Goal: Navigation & Orientation: Find specific page/section

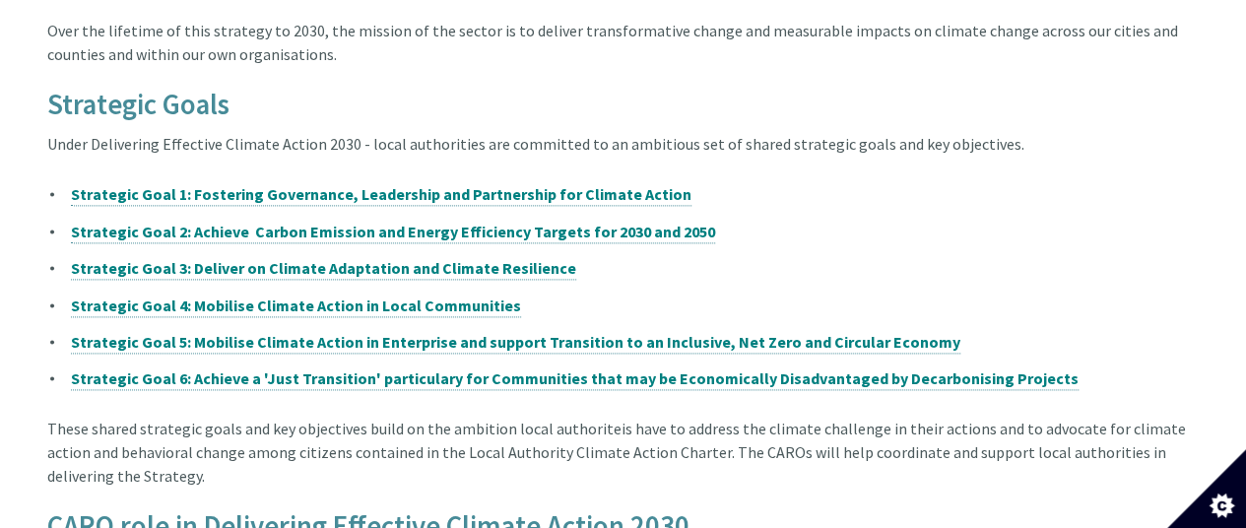
scroll to position [1247, 0]
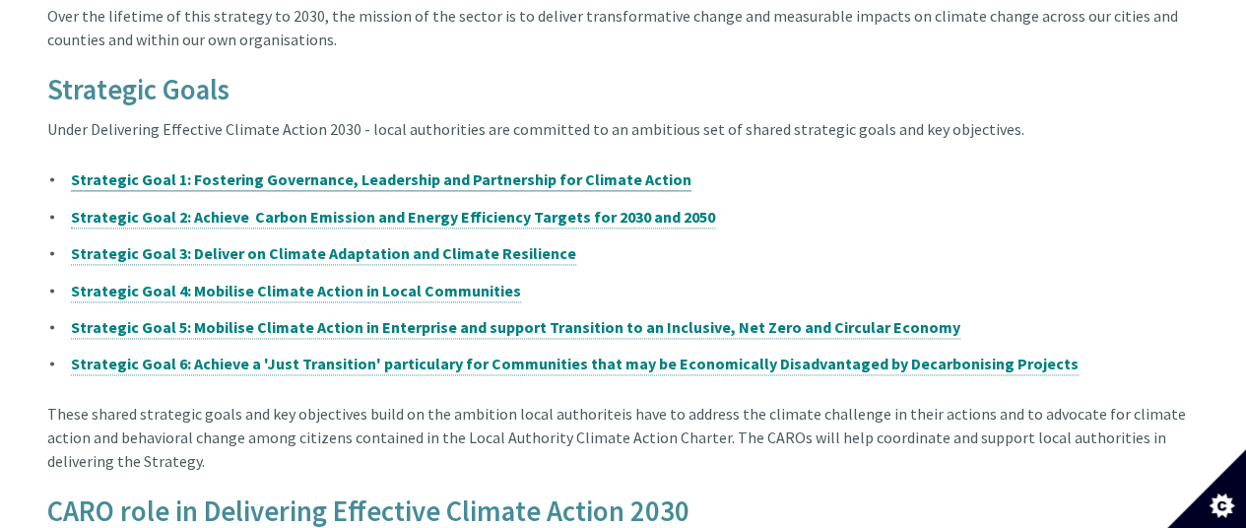
click at [504, 169] on span "Strategic Goal 1: Fostering Governance, Leadership and Partnership for Climate …" at bounding box center [381, 179] width 621 height 20
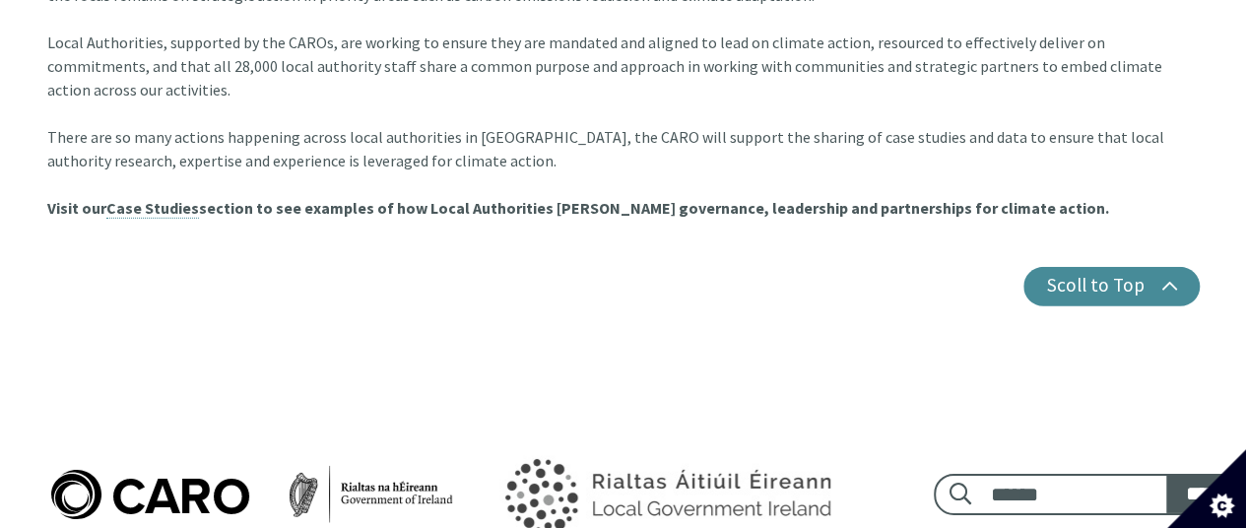
scroll to position [2935, 0]
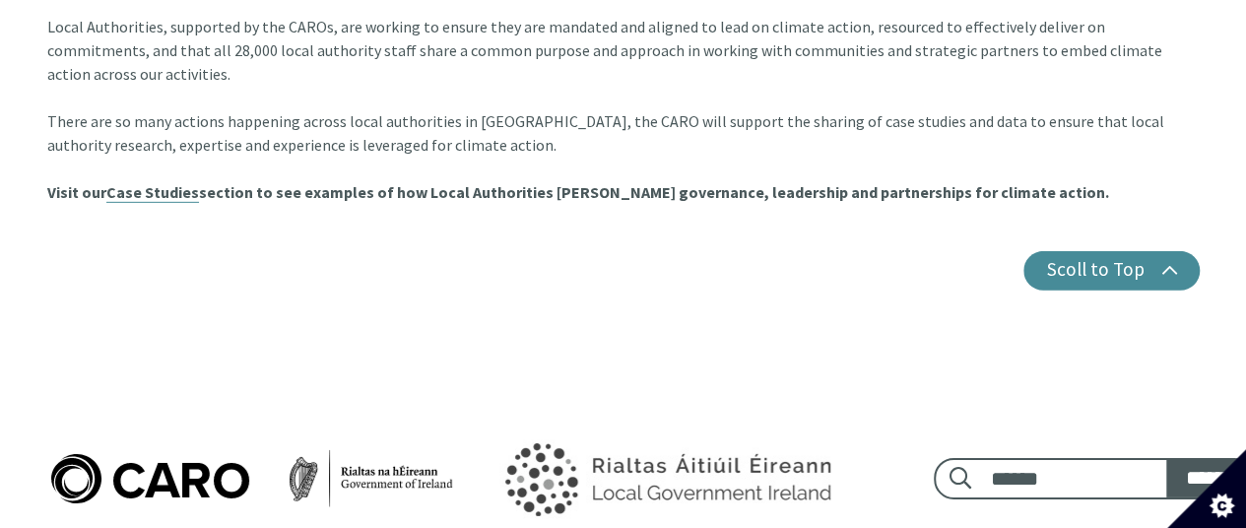
click at [146, 182] on link "Case Studies" at bounding box center [152, 192] width 93 height 21
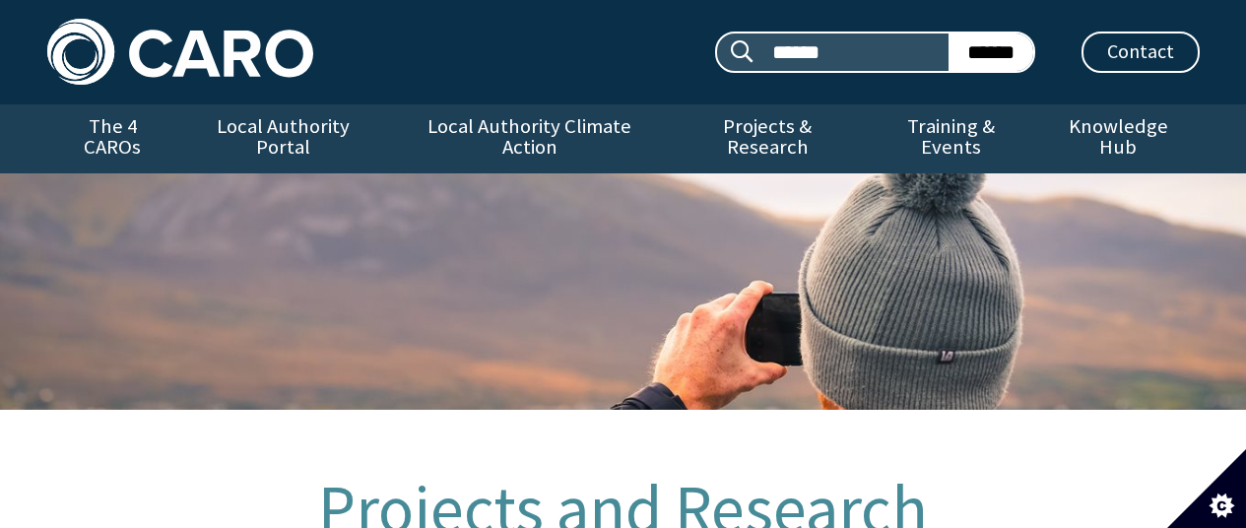
scroll to position [879, 0]
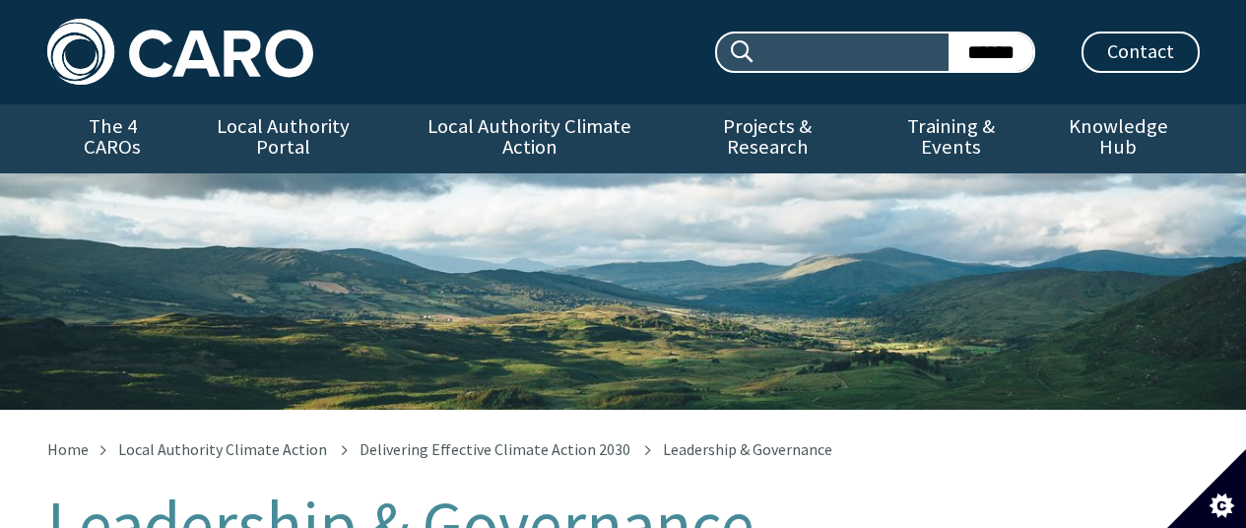
scroll to position [2949, 0]
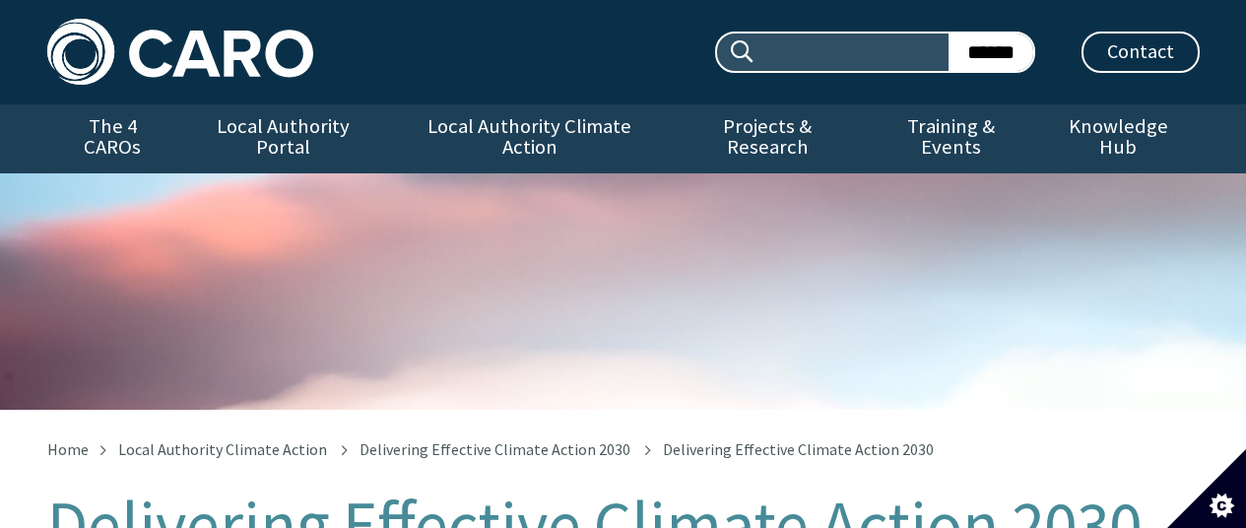
scroll to position [1215, 0]
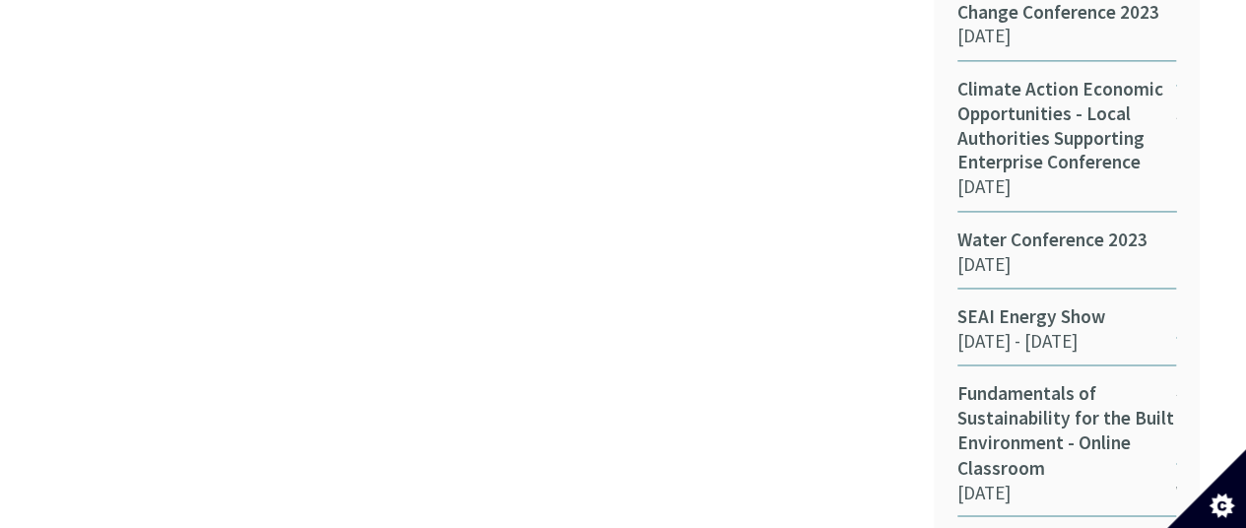
scroll to position [1420, 0]
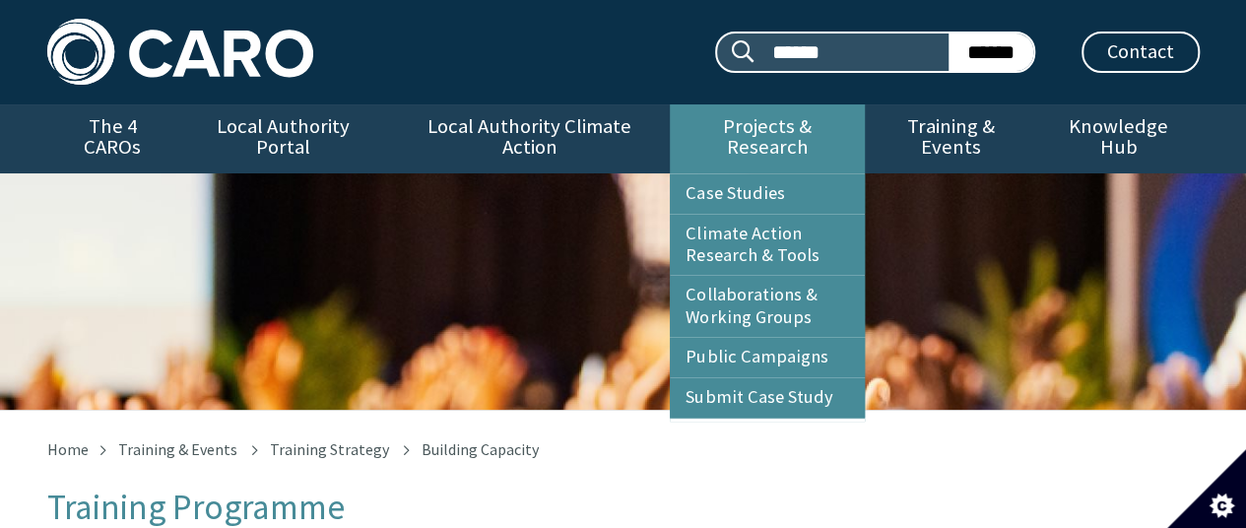
click at [790, 129] on link "Projects & Research" at bounding box center [767, 138] width 195 height 69
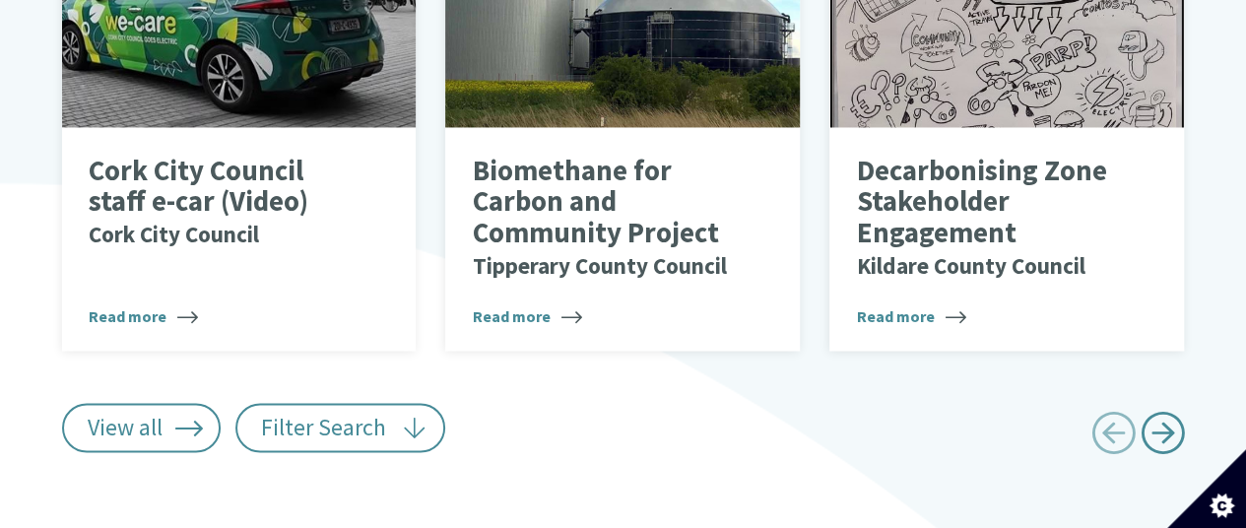
scroll to position [1573, 0]
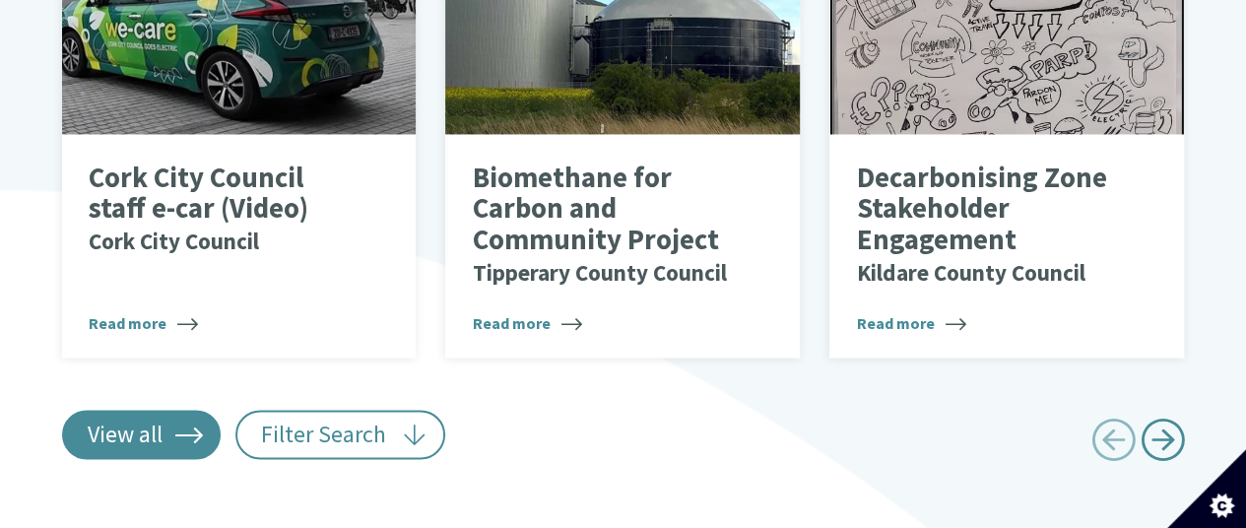
click at [141, 410] on link "View all" at bounding box center [142, 434] width 160 height 49
type input "******"
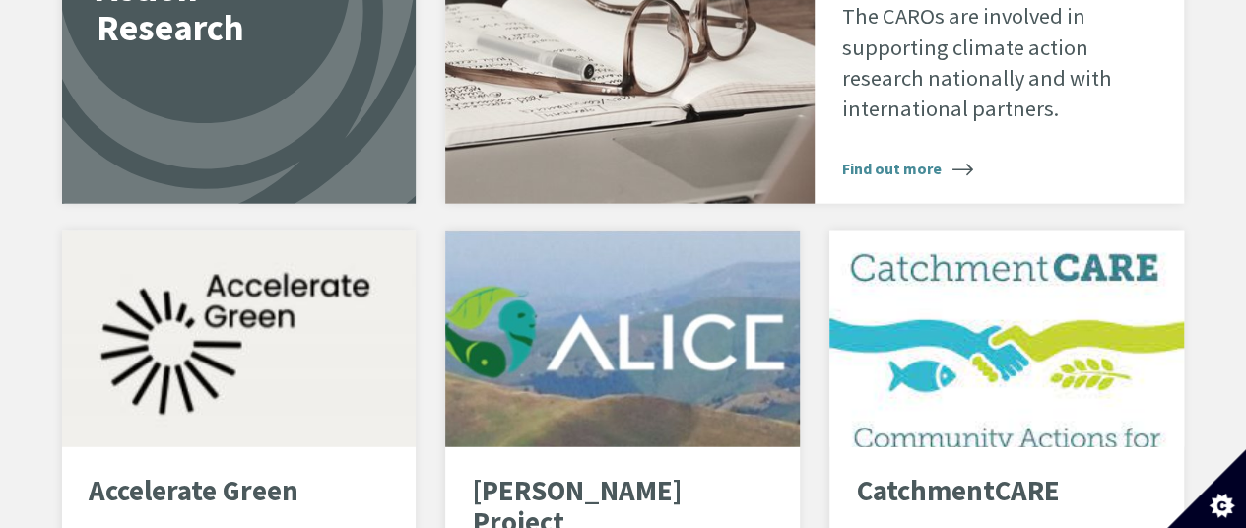
scroll to position [13586, 0]
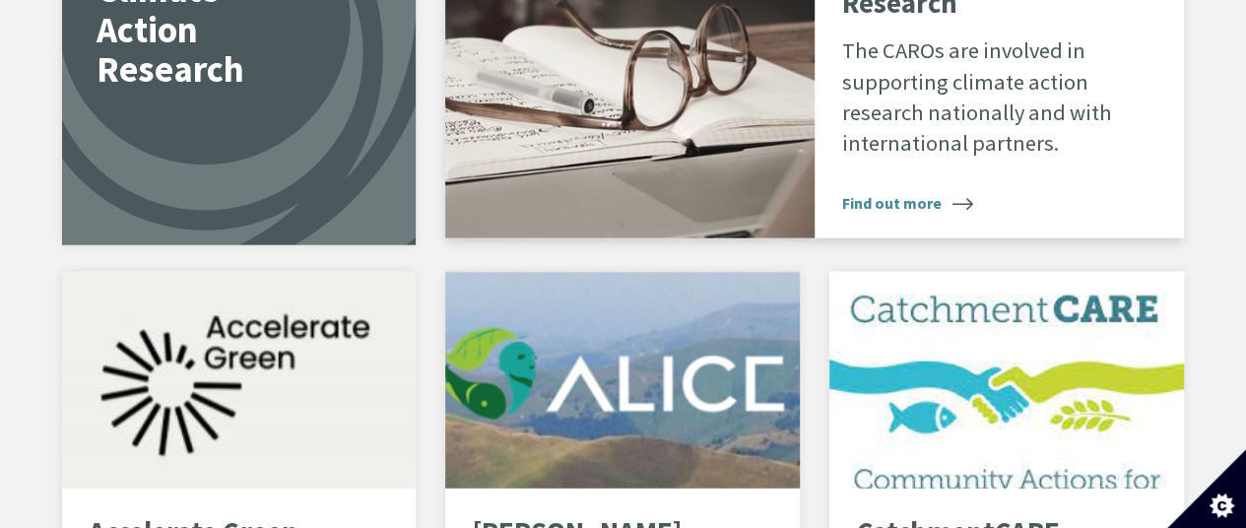
click at [925, 194] on div "CARO & Climate Action Research The CAROs are involved in supporting climate act…" at bounding box center [999, 80] width 369 height 315
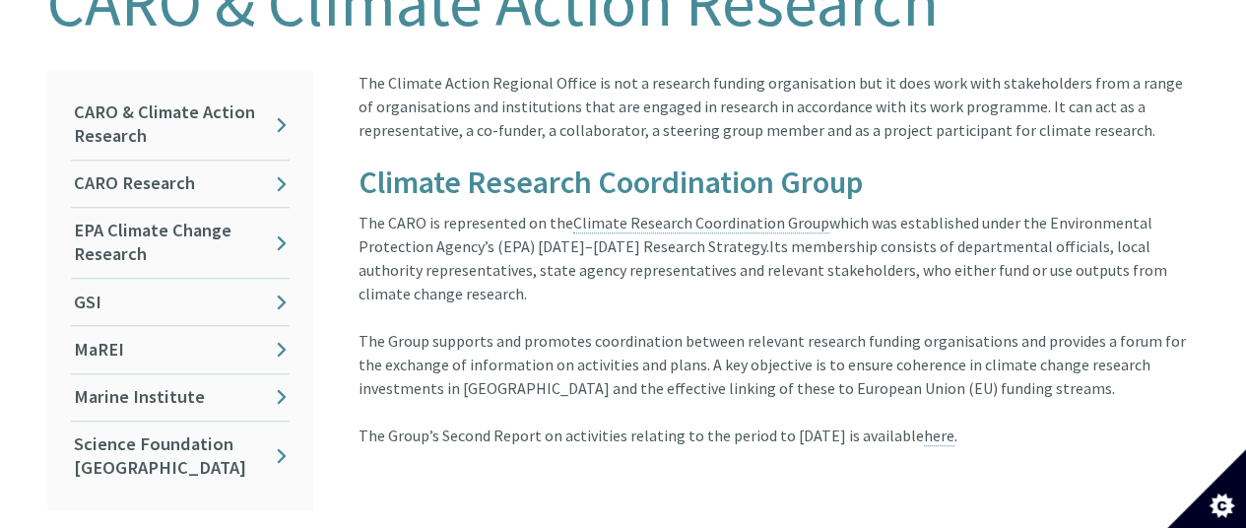
scroll to position [497, 0]
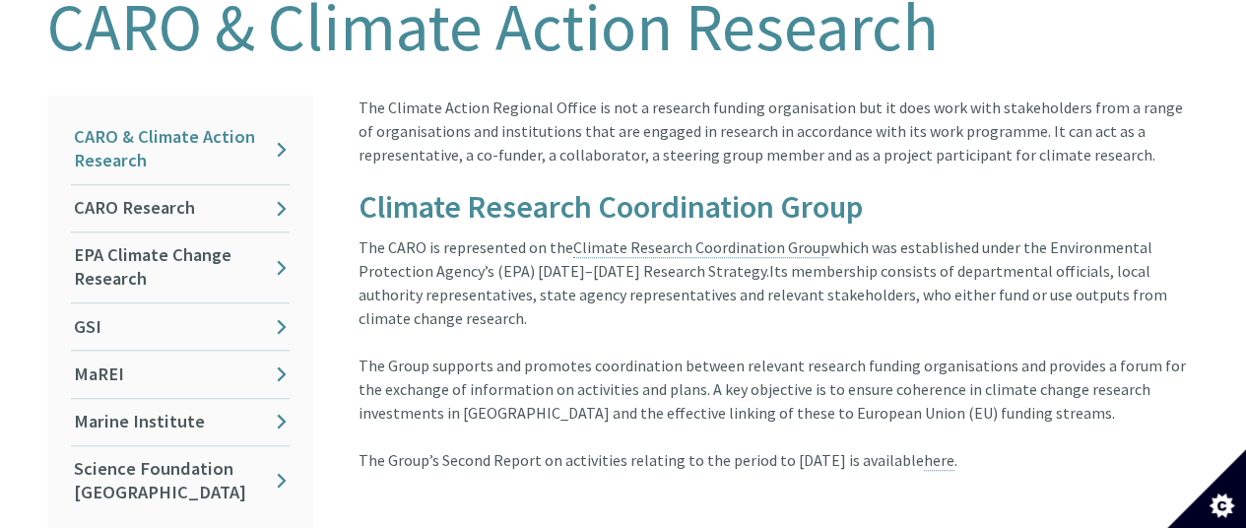
click at [286, 131] on link "CARO & Climate Action Research" at bounding box center [180, 149] width 219 height 70
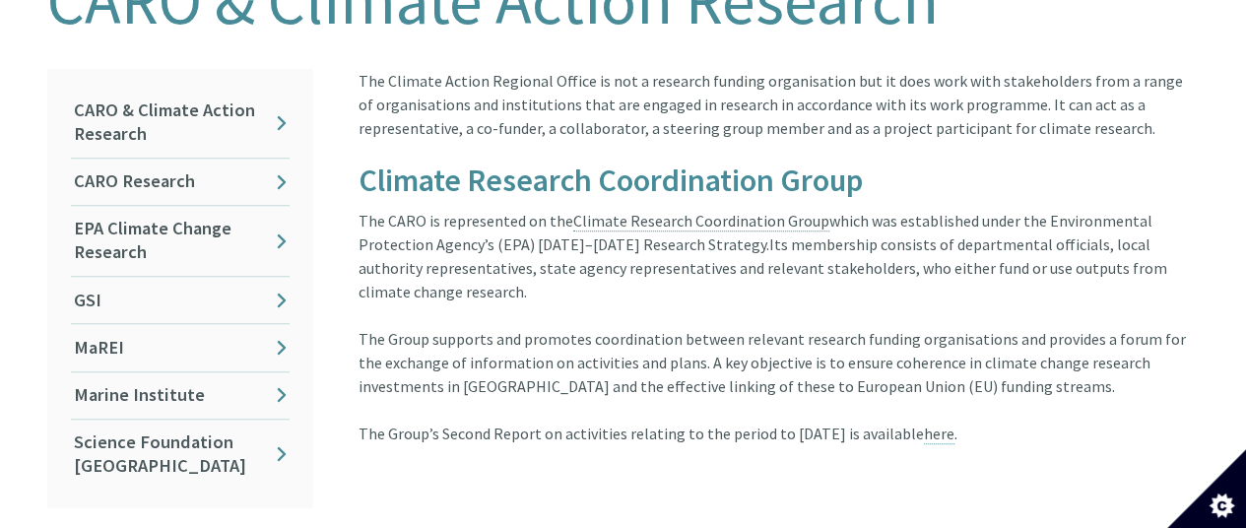
scroll to position [520, 0]
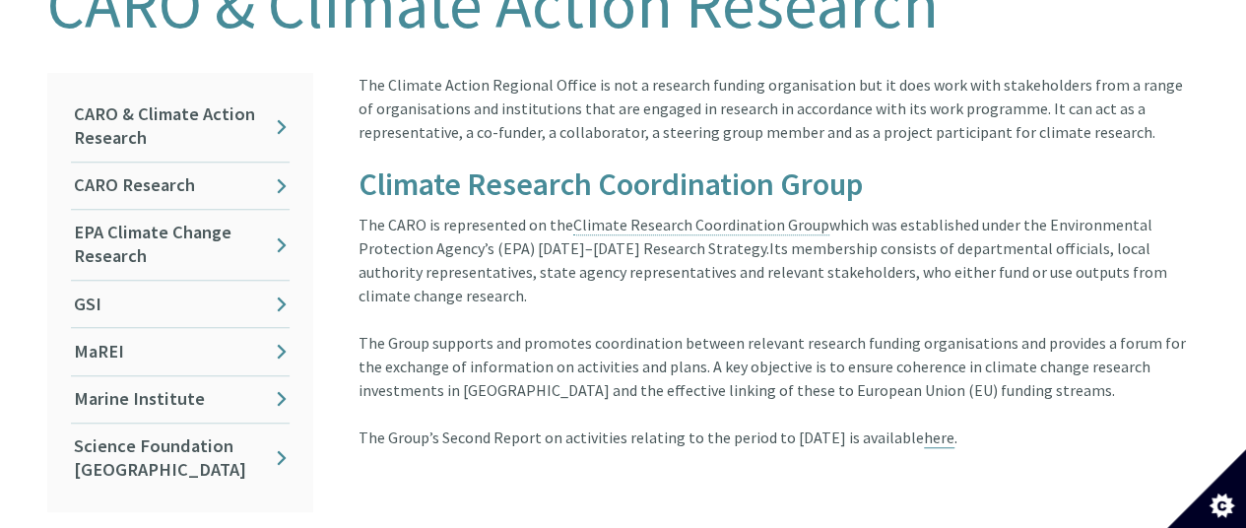
click at [955, 428] on link "here" at bounding box center [939, 438] width 31 height 21
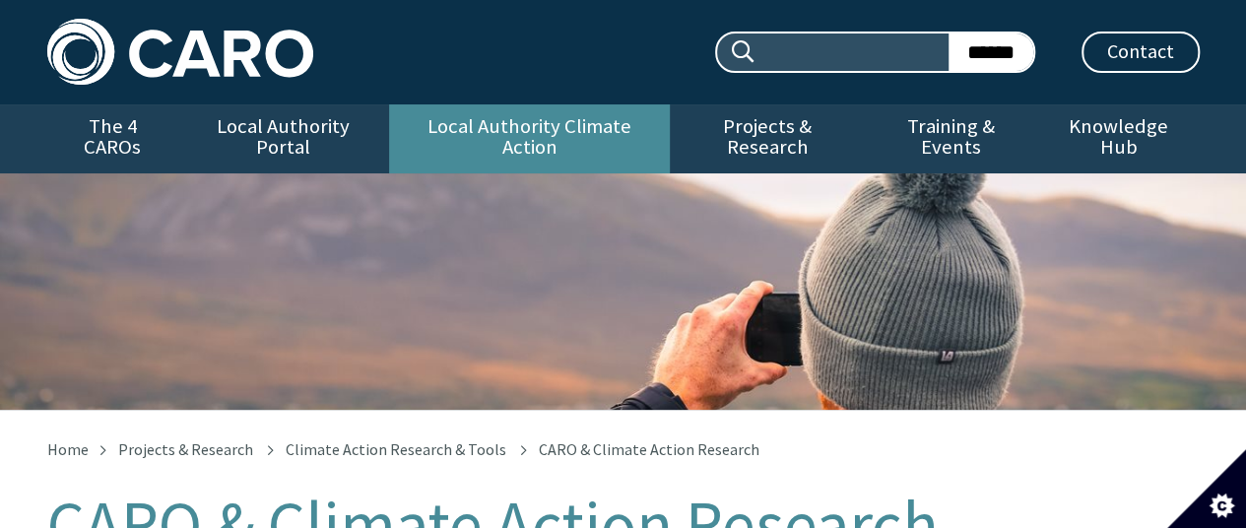
click at [613, 121] on link "Local Authority Climate Action" at bounding box center [529, 138] width 281 height 69
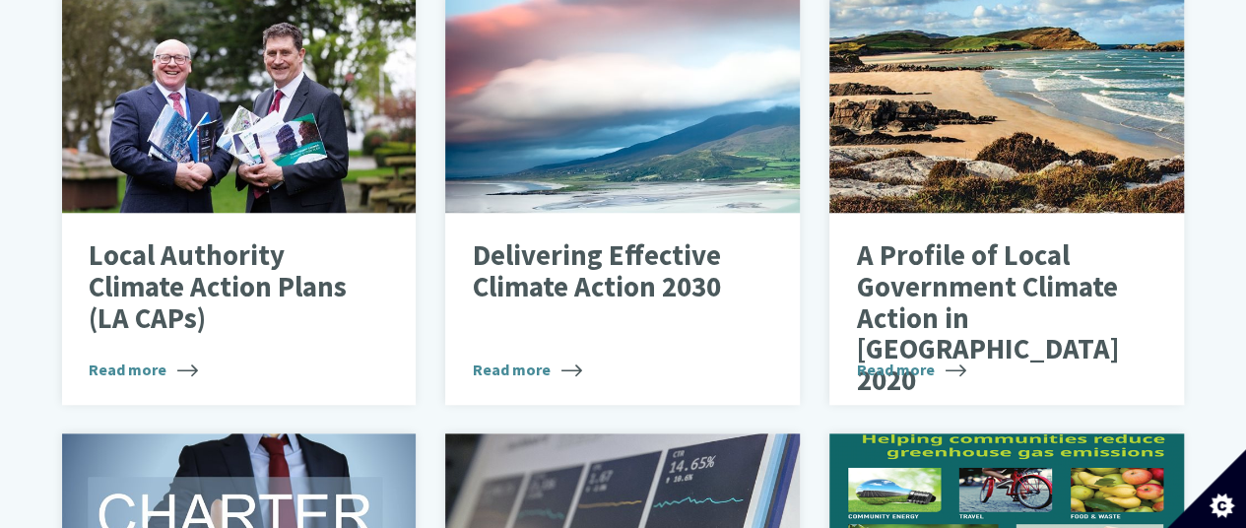
scroll to position [796, 0]
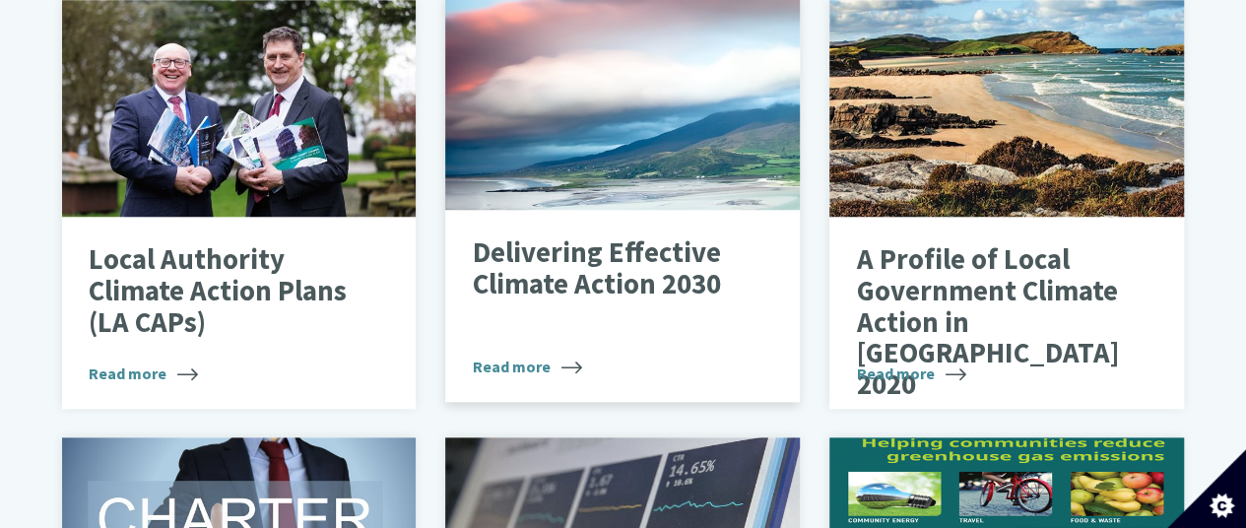
click at [620, 291] on div "Delivering Effective Climate Action 2030 Read more" at bounding box center [622, 306] width 355 height 193
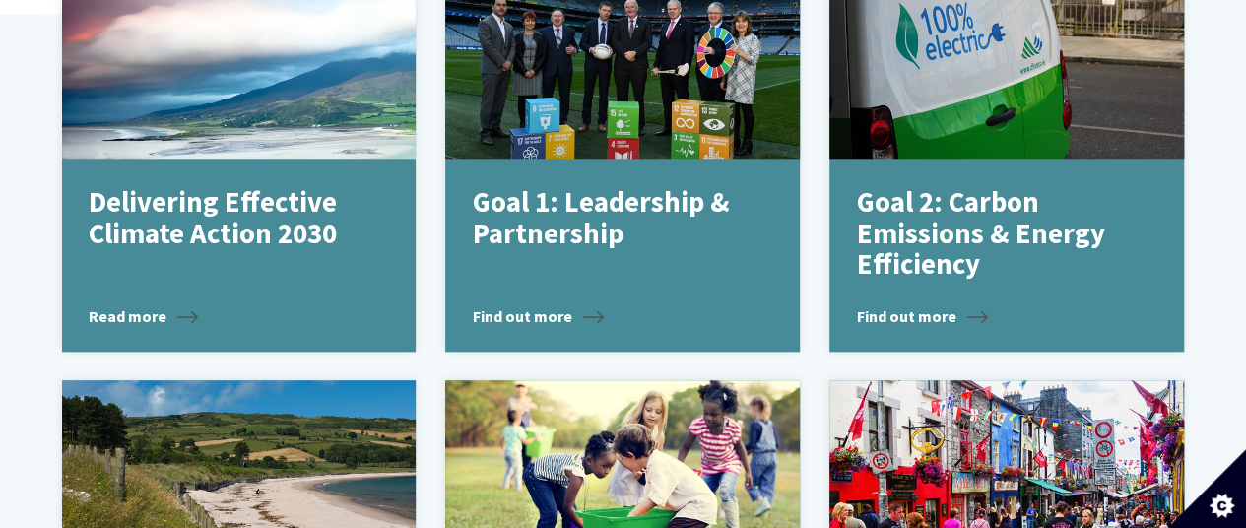
scroll to position [830, 0]
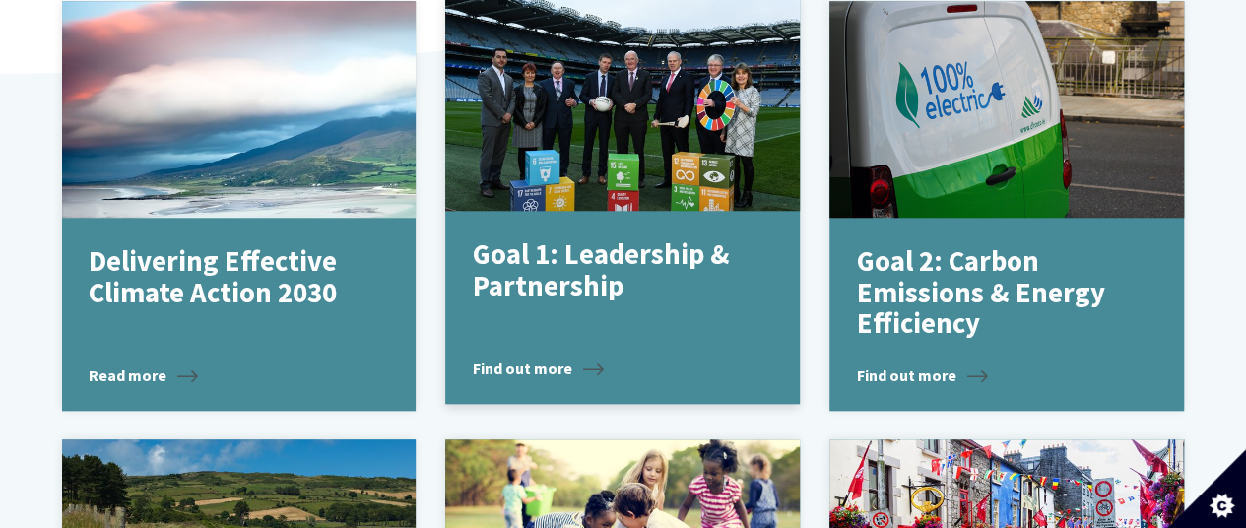
click at [688, 308] on div "Goal 1: Leadership & Partnership Find out more" at bounding box center [622, 307] width 355 height 193
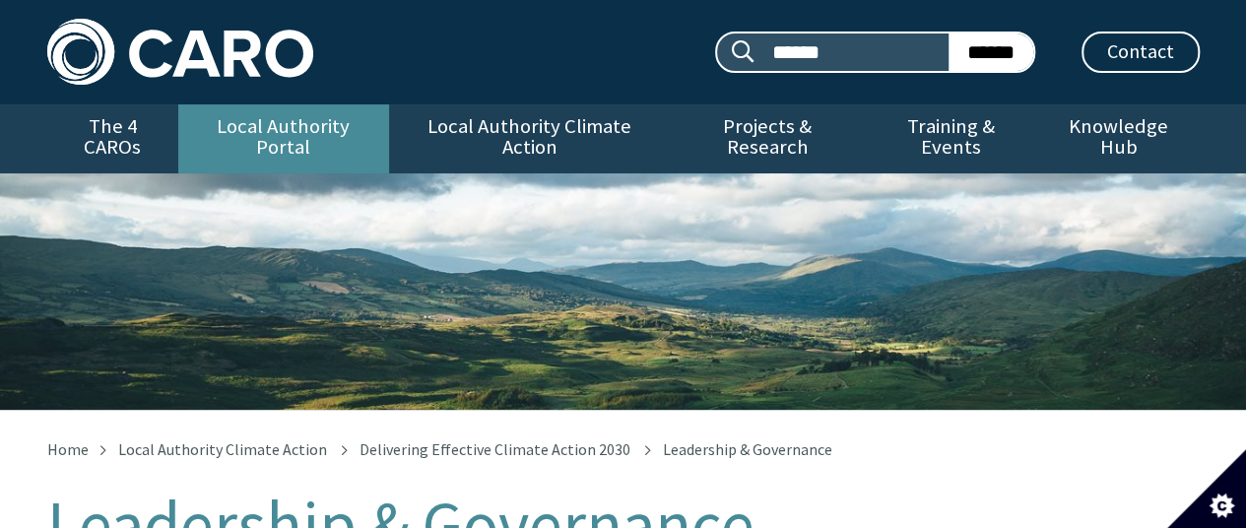
click at [332, 117] on link "Local Authority Portal" at bounding box center [283, 138] width 211 height 69
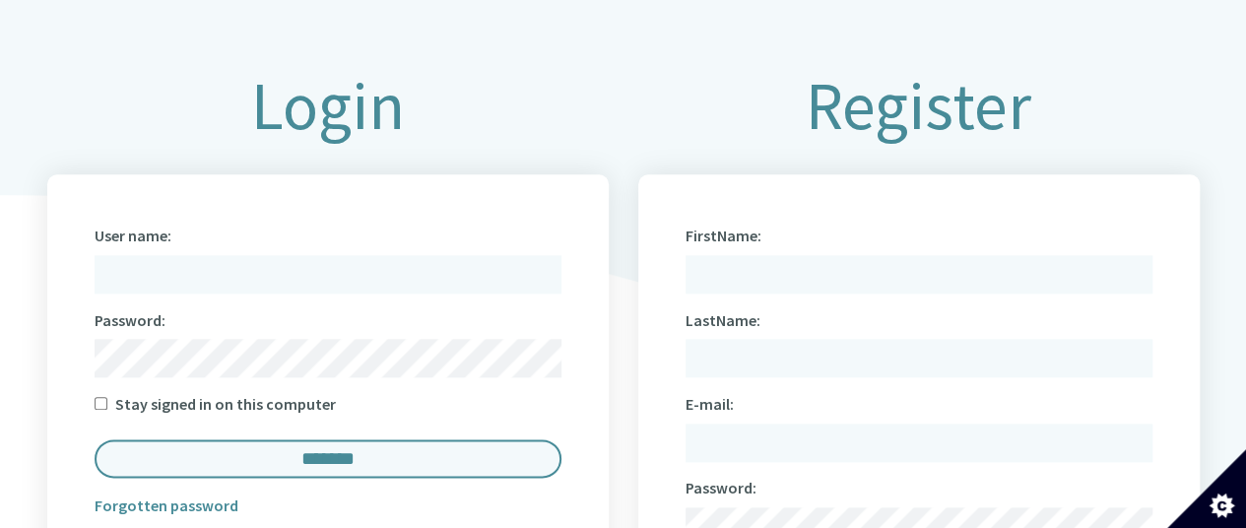
scroll to position [976, 0]
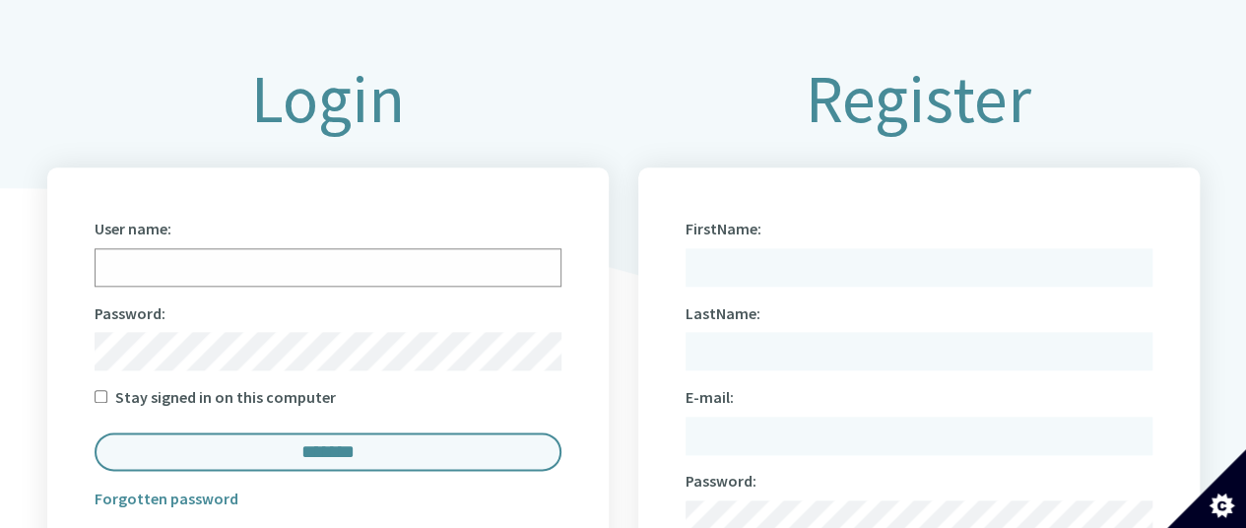
click at [429, 248] on input "User name:" at bounding box center [328, 267] width 467 height 38
type input "**********"
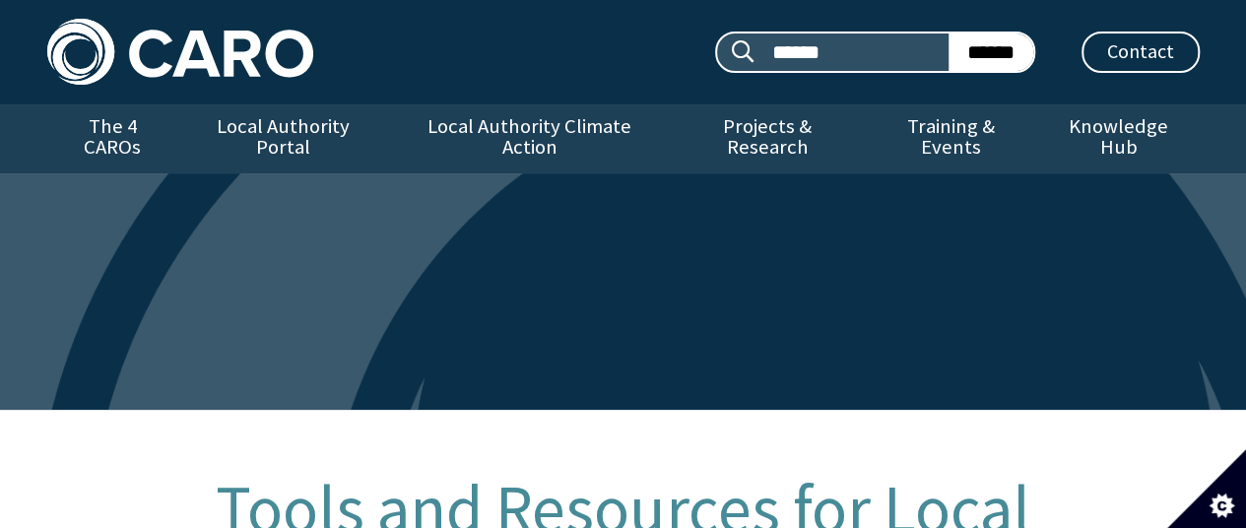
scroll to position [976, 0]
